Goal: Information Seeking & Learning: Learn about a topic

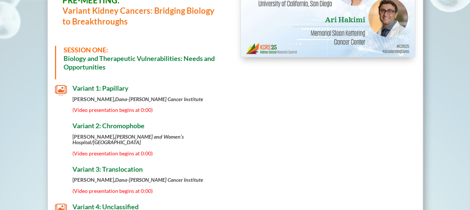
scroll to position [298, 0]
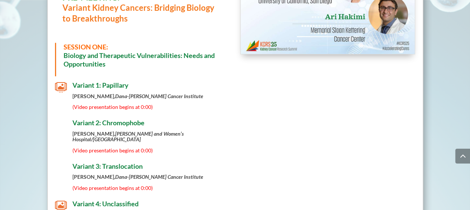
click at [92, 148] on span "(Video presentation begins at 0:00)" at bounding box center [112, 150] width 80 height 6
click at [97, 134] on strong "[PERSON_NAME] and Women’s Hospital/[GEOGRAPHIC_DATA]" at bounding box center [127, 136] width 111 height 12
click at [90, 122] on span "Variant 2: Chromophobe" at bounding box center [108, 122] width 72 height 8
click at [60, 84] on span "" at bounding box center [61, 87] width 12 height 12
drag, startPoint x: 223, startPoint y: 105, endPoint x: 183, endPoint y: 95, distance: 40.7
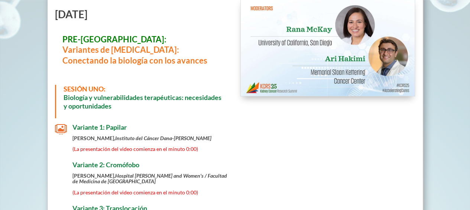
scroll to position [271, 0]
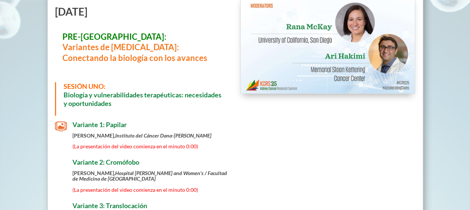
click at [81, 122] on span "Variante 1: Papilar" at bounding box center [99, 124] width 54 height 8
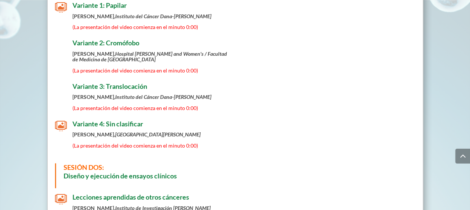
scroll to position [394, 0]
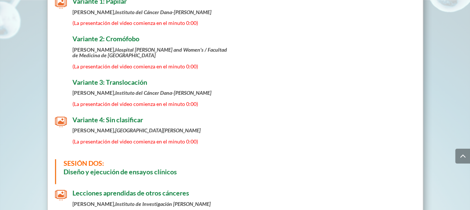
click at [77, 118] on span "Variante 4: Sin clasificar" at bounding box center [107, 119] width 71 height 8
click at [89, 82] on span "Variante 3: Translocación" at bounding box center [109, 82] width 75 height 8
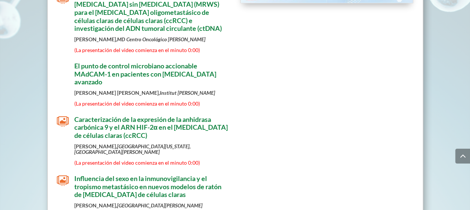
scroll to position [2454, 0]
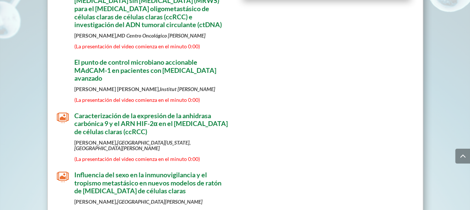
click at [130, 111] on span "Caracterización de la expresión de la anhidrasa carbónica 9 y el ARN HIF-2α en …" at bounding box center [150, 123] width 153 height 24
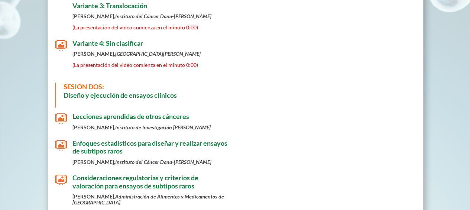
scroll to position [0, 0]
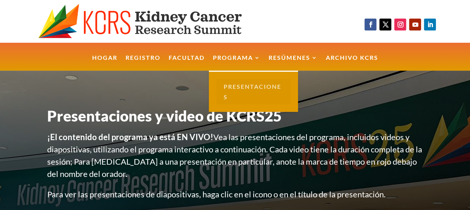
click at [242, 85] on link "Presentaciones" at bounding box center [253, 91] width 74 height 25
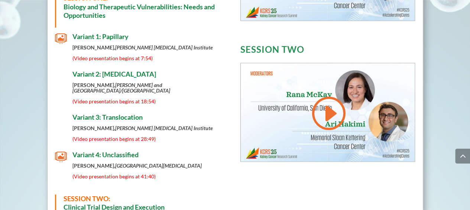
scroll to position [395, 0]
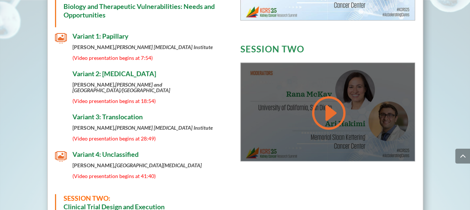
click at [337, 115] on link at bounding box center [328, 113] width 36 height 38
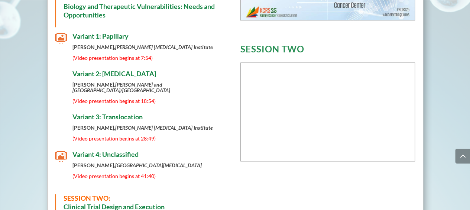
click at [91, 35] on span "Variant 1: Papillary" at bounding box center [100, 36] width 56 height 8
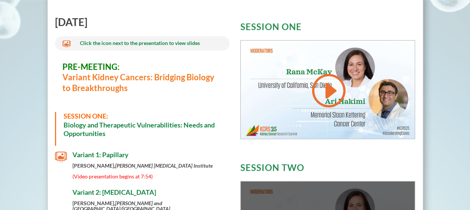
scroll to position [277, 0]
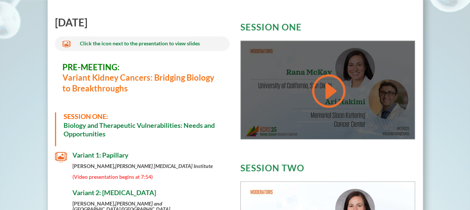
click at [330, 91] on link at bounding box center [328, 91] width 36 height 38
